Goal: Task Accomplishment & Management: Use online tool/utility

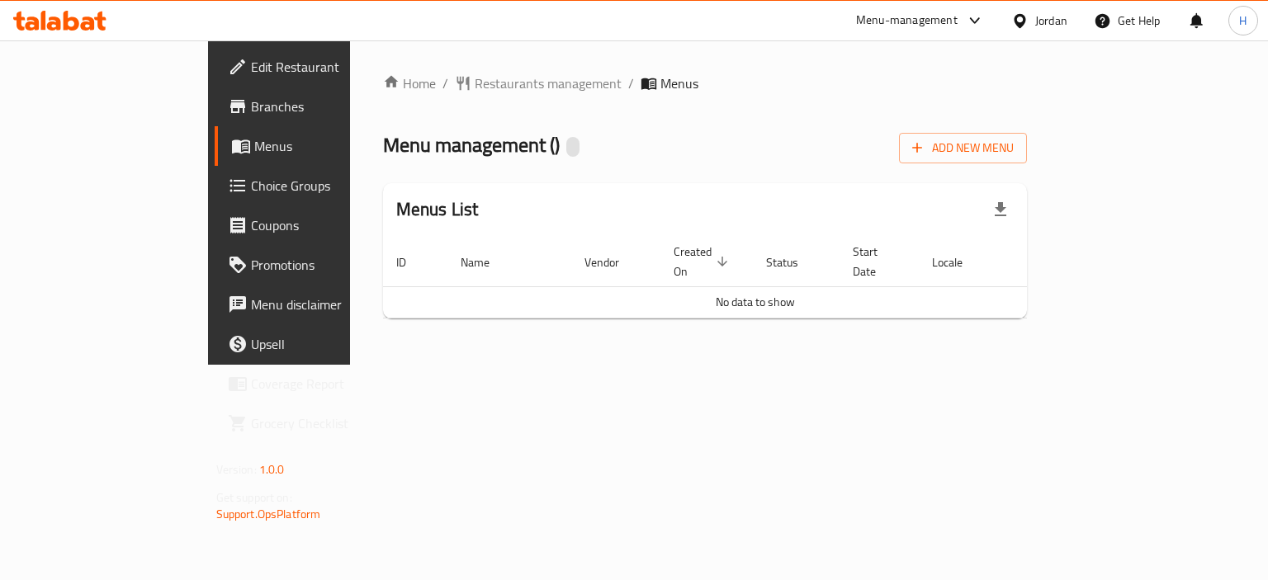
click at [251, 70] on span "Edit Restaurant" at bounding box center [329, 67] width 156 height 20
click at [1061, 365] on div "Home / Restaurants management / Menus Menu management ( ) Add New Menu Menus Li…" at bounding box center [705, 202] width 711 height 324
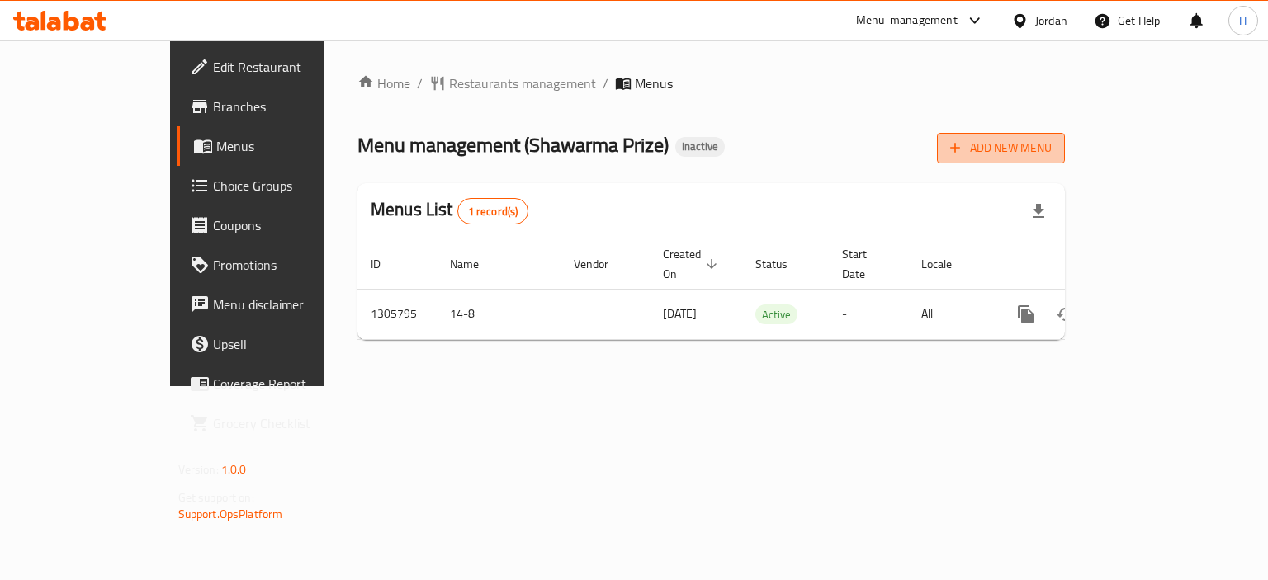
click at [1052, 156] on span "Add New Menu" at bounding box center [1001, 148] width 102 height 21
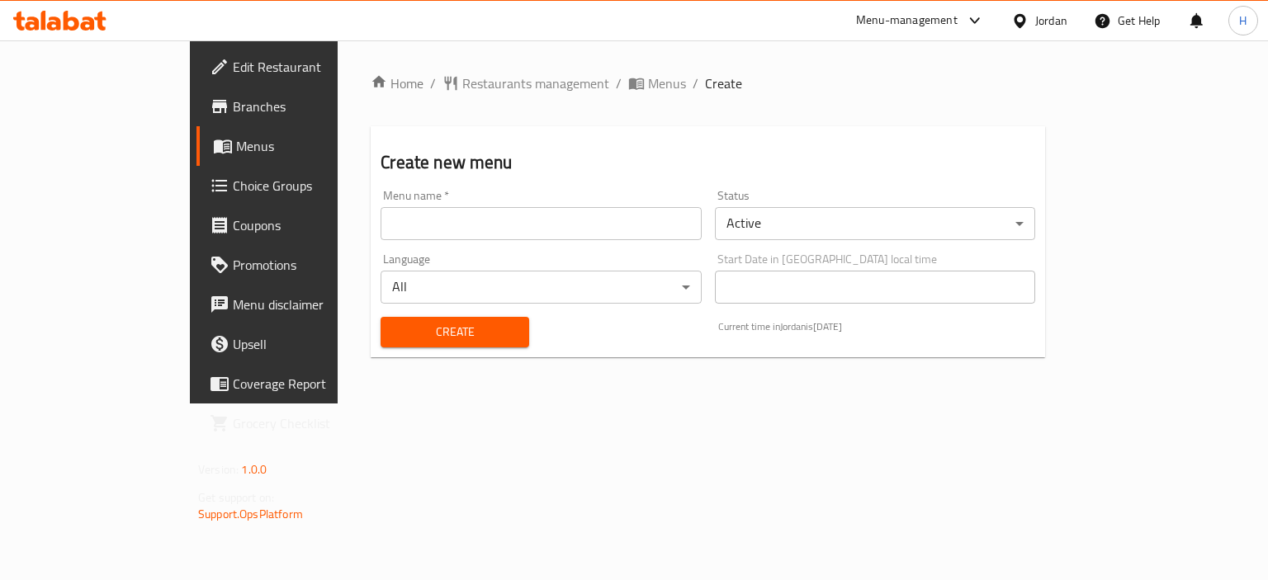
click at [413, 225] on input "text" at bounding box center [541, 223] width 320 height 33
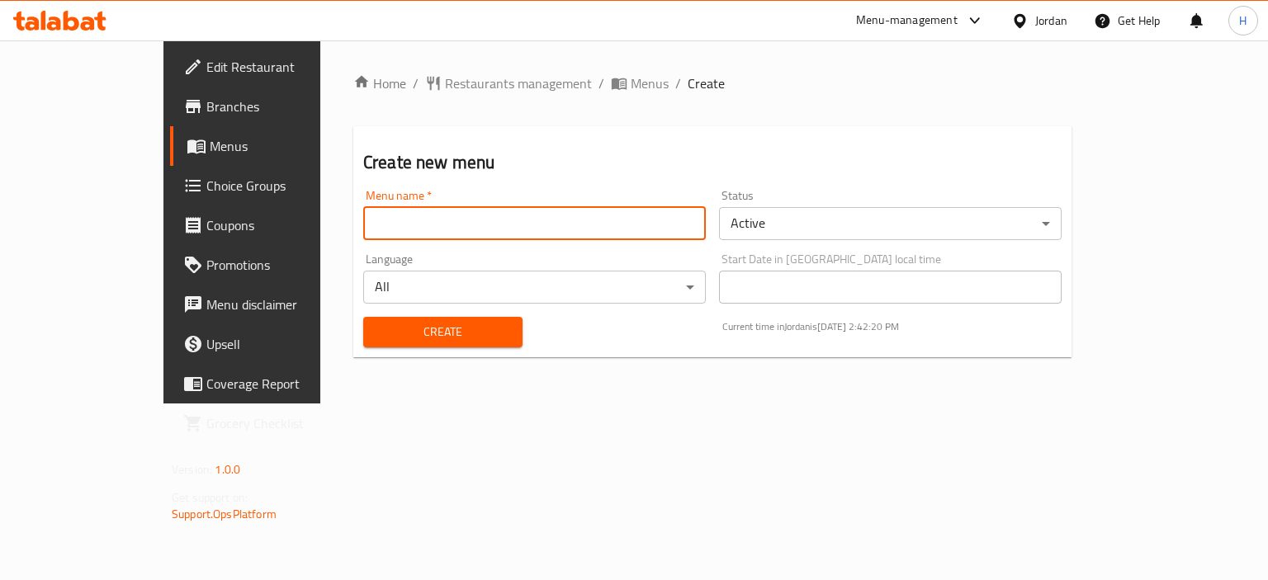
type input "Main Menu"
click at [401, 320] on button "Create" at bounding box center [442, 332] width 159 height 31
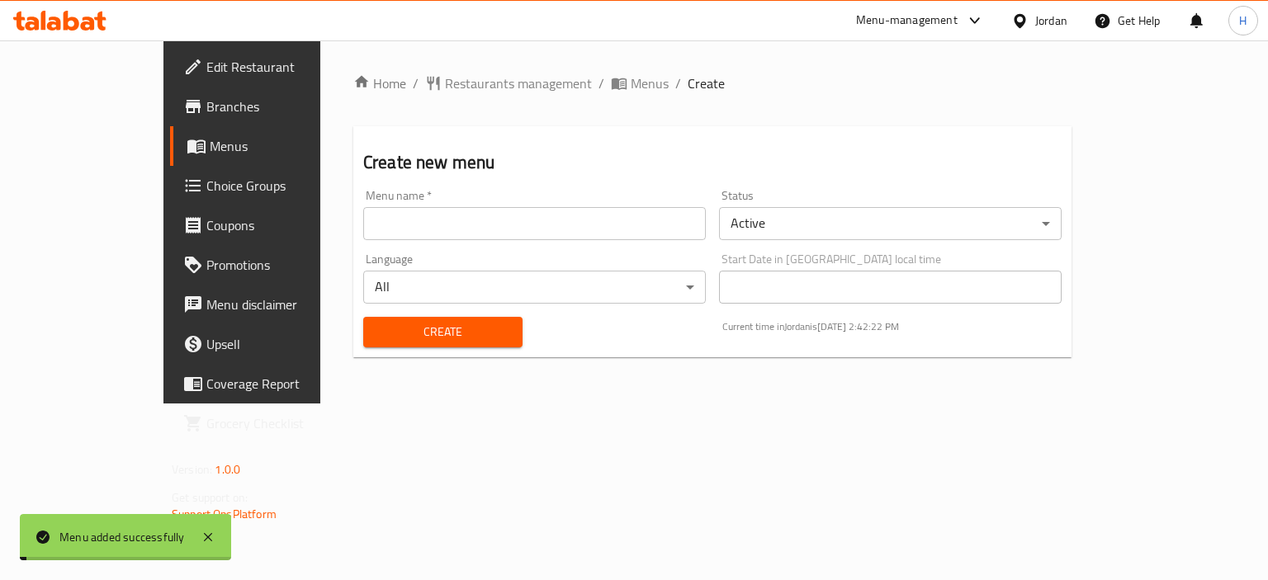
click at [631, 82] on span "Menus" at bounding box center [650, 83] width 38 height 20
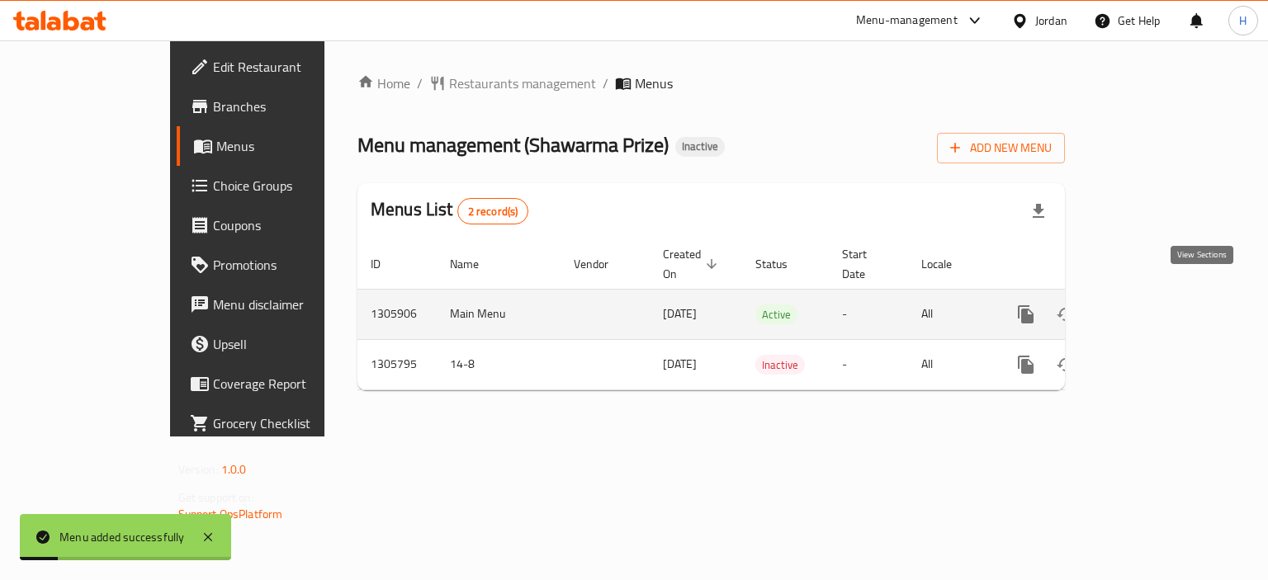
click at [1155, 305] on icon "enhanced table" at bounding box center [1145, 315] width 20 height 20
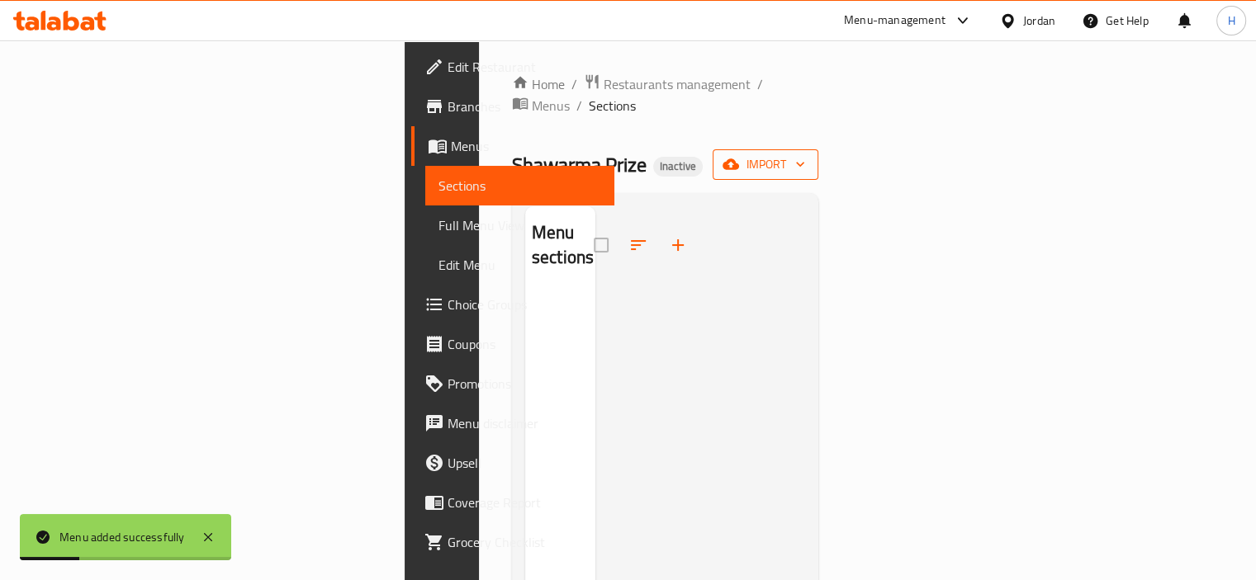
click at [805, 154] on span "import" at bounding box center [765, 164] width 79 height 21
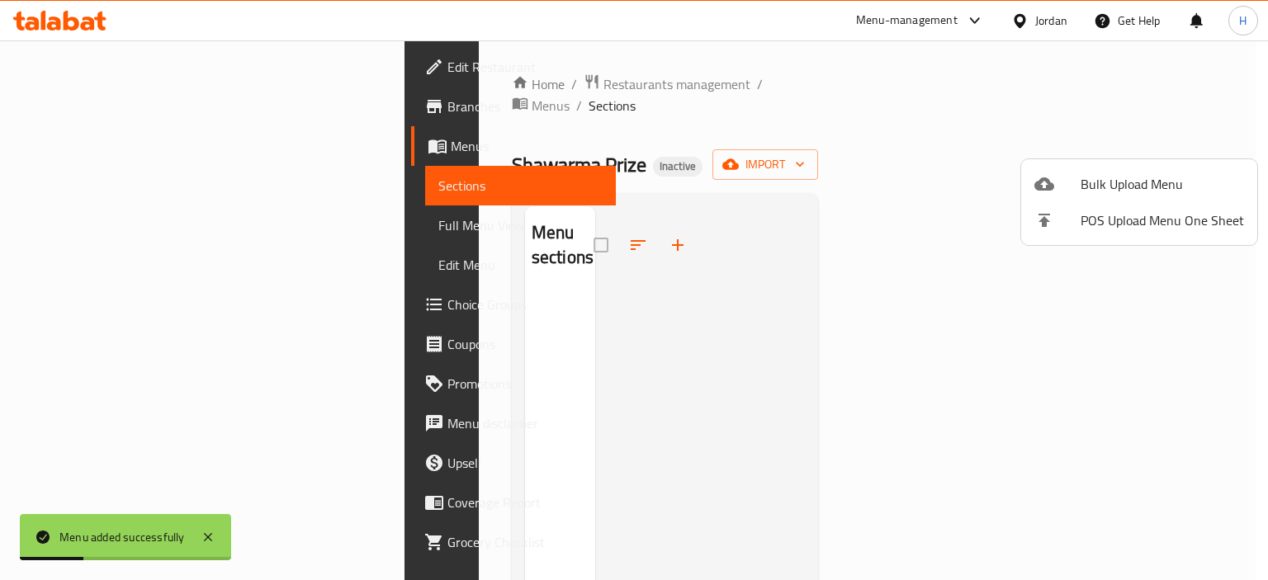
click at [1165, 170] on li "Bulk Upload Menu" at bounding box center [1139, 184] width 236 height 36
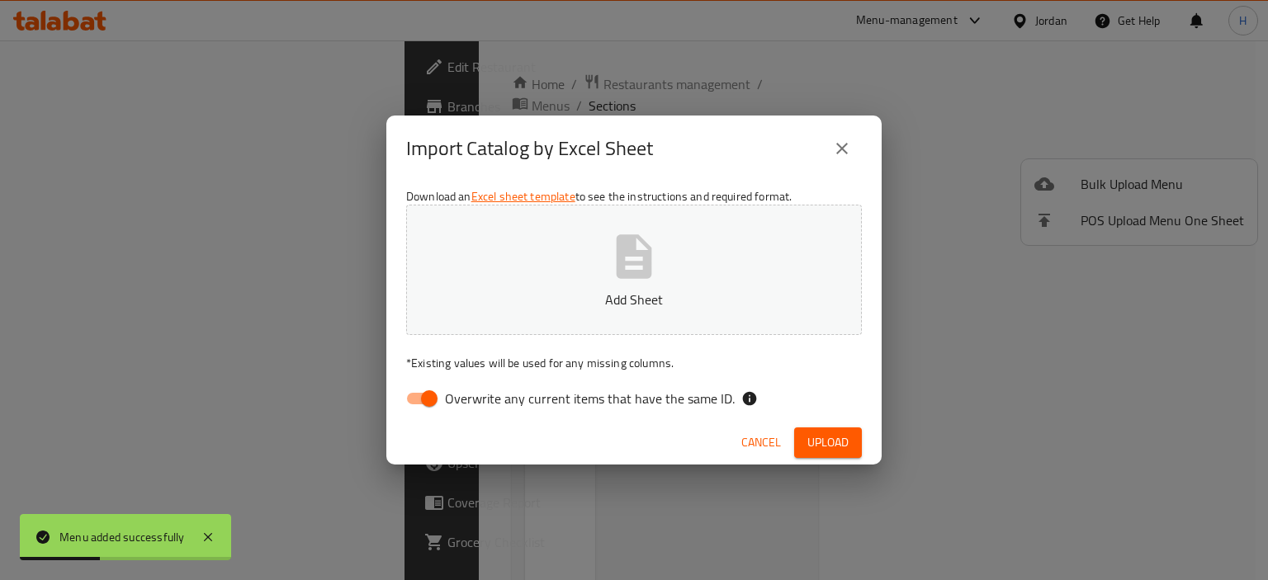
click at [438, 402] on input "Overwrite any current items that have the same ID." at bounding box center [429, 398] width 94 height 31
checkbox input "false"
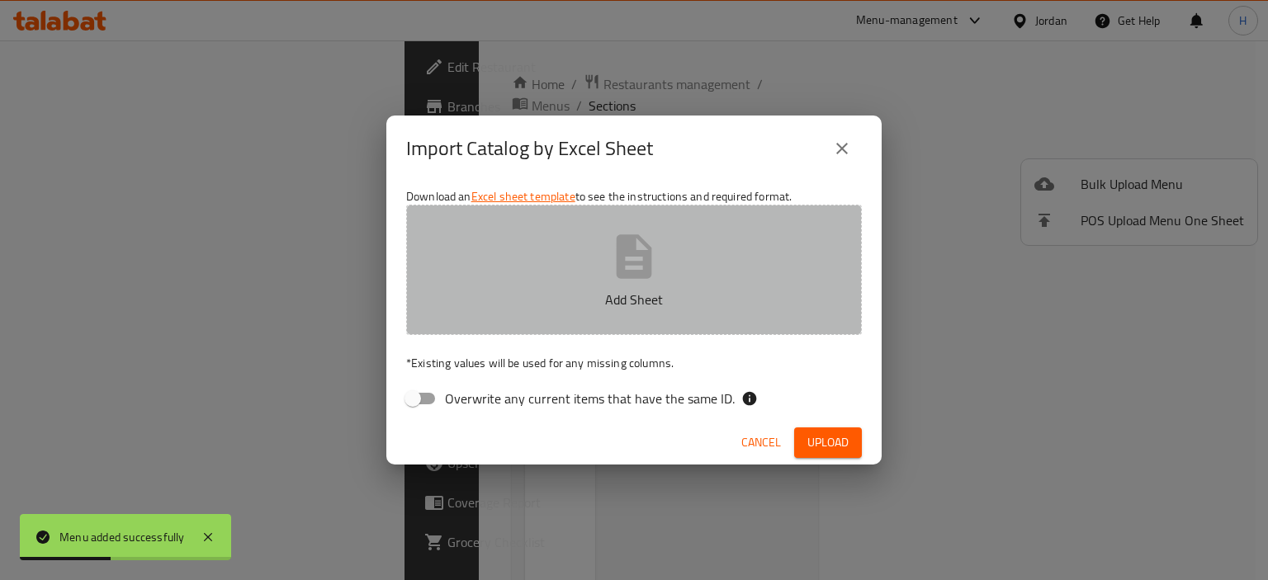
click at [570, 303] on p "Add Sheet" at bounding box center [634, 300] width 405 height 20
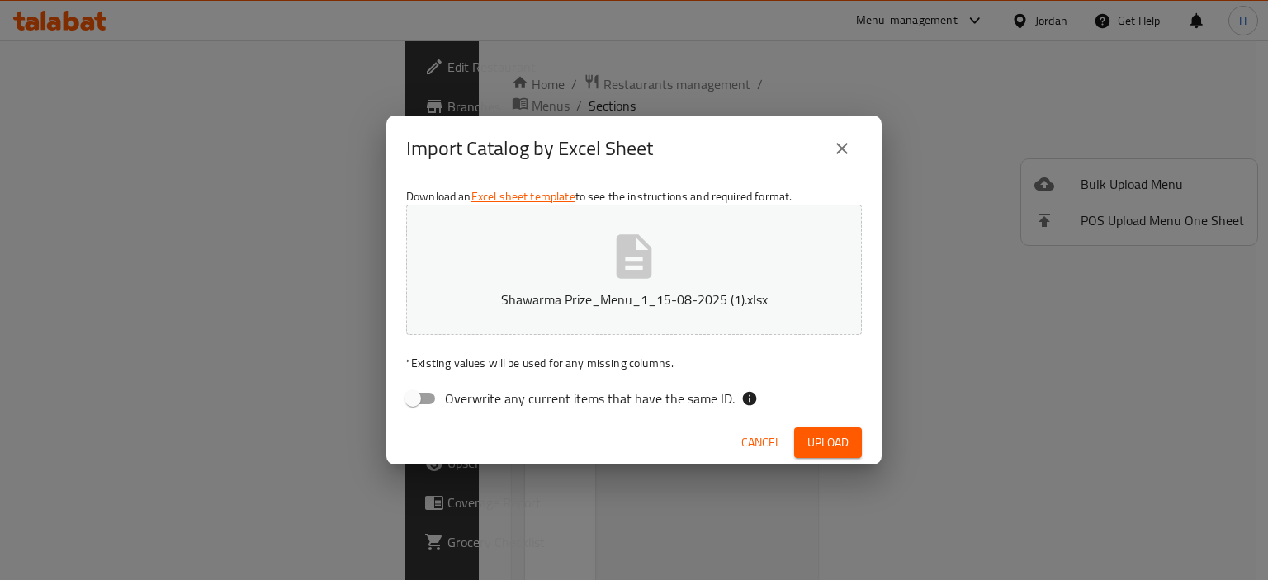
click at [823, 456] on button "Upload" at bounding box center [828, 443] width 68 height 31
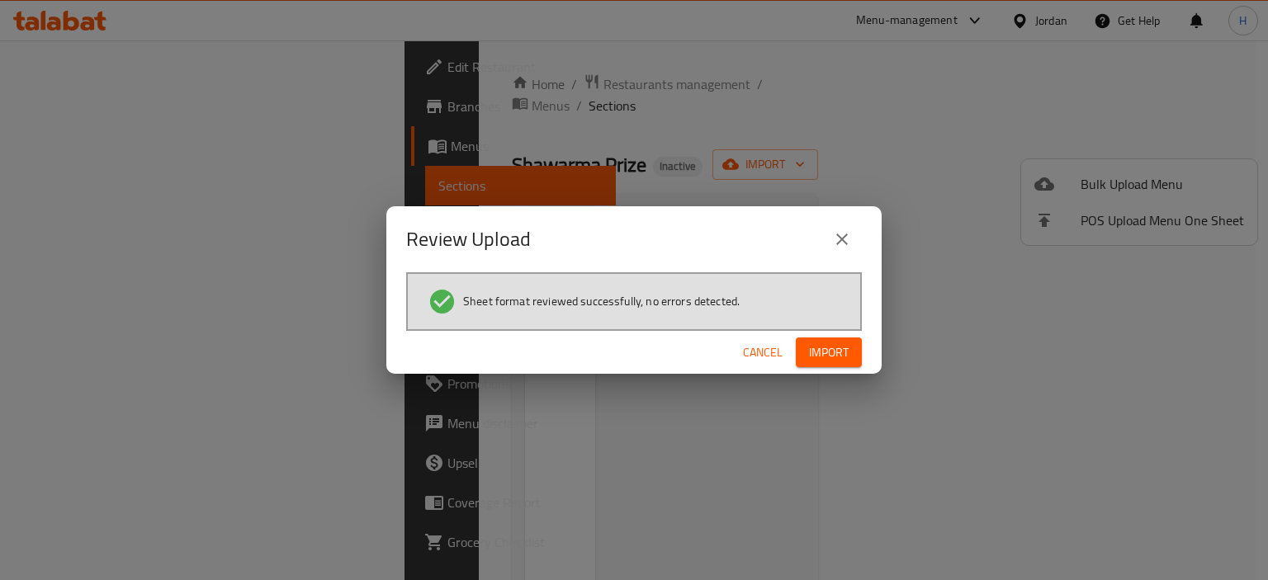
click at [824, 374] on div "Review Upload Sheet format reviewed successfully, no errors detected. Cancel Im…" at bounding box center [634, 290] width 1268 height 580
click at [826, 364] on button "Import" at bounding box center [829, 353] width 66 height 31
